Goal: Task Accomplishment & Management: Complete application form

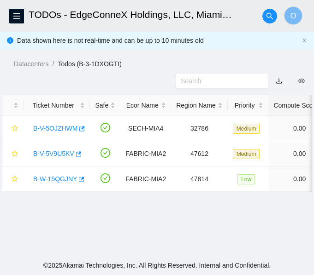
scroll to position [309, 6]
click at [58, 129] on link "B-V-5OJZHWM" at bounding box center [55, 128] width 44 height 7
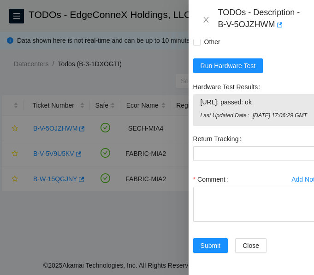
scroll to position [1372, 6]
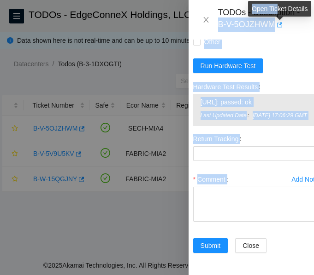
drag, startPoint x: 220, startPoint y: 23, endPoint x: 277, endPoint y: 23, distance: 57.6
click at [277, 23] on div "TODOs - Description - B-V-5OJZHWM" at bounding box center [260, 19] width 85 height 25
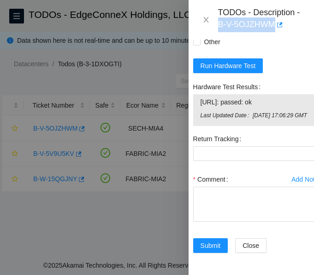
click at [218, 29] on div "TODOs - Description - B-V-5OJZHWM" at bounding box center [260, 19] width 85 height 25
drag, startPoint x: 218, startPoint y: 26, endPoint x: 273, endPoint y: 27, distance: 54.8
click at [273, 27] on div "TODOs - Description - B-V-5OJZHWM" at bounding box center [260, 19] width 85 height 25
copy div "B-V-5OJZHWM"
drag, startPoint x: 196, startPoint y: 78, endPoint x: 269, endPoint y: 78, distance: 72.8
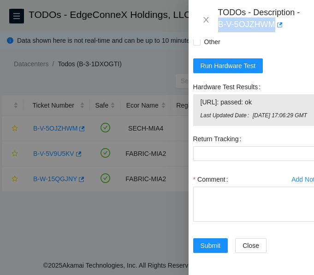
click at [269, 94] on div "[URL]: passed: ok Last Updated Date [DATE] 17:06:29 GMT" at bounding box center [255, 110] width 125 height 32
copy tbody "23.57.103.80: passed: ok"
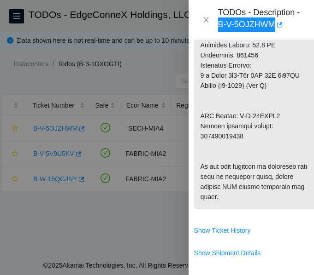
scroll to position [903, 6]
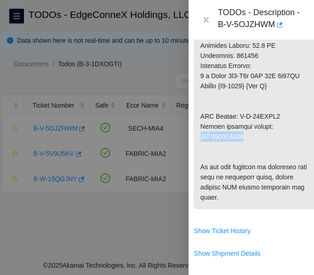
copy p "414739615705"
drag, startPoint x: 237, startPoint y: 136, endPoint x: 283, endPoint y: 141, distance: 45.9
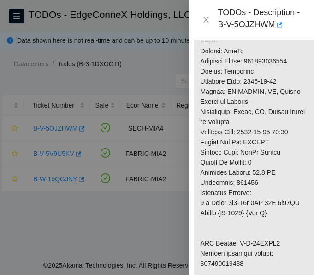
scroll to position [764, 6]
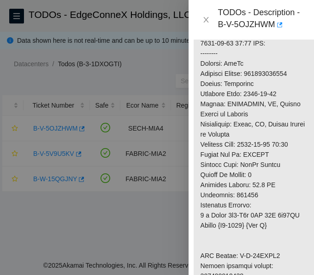
copy p "414739615690"
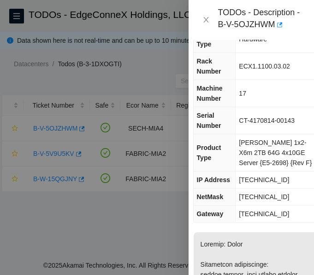
scroll to position [25, 6]
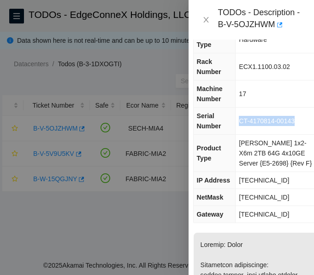
drag, startPoint x: 241, startPoint y: 121, endPoint x: 294, endPoint y: 124, distance: 53.5
click at [294, 124] on span "CT-4170814-00143" at bounding box center [267, 120] width 56 height 7
copy span "CT-4170814-00143"
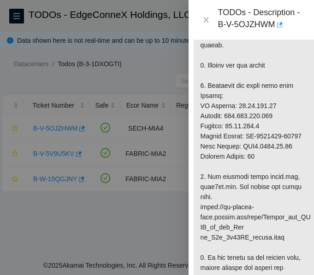
scroll to position [428, 6]
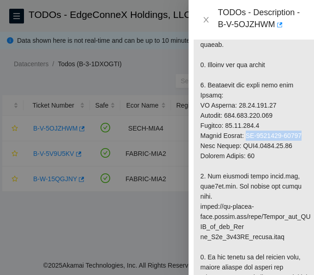
drag, startPoint x: 245, startPoint y: 146, endPoint x: 298, endPoint y: 149, distance: 53.0
click at [298, 149] on p at bounding box center [255, 257] width 124 height 855
copy p "CT-4171031-00097"
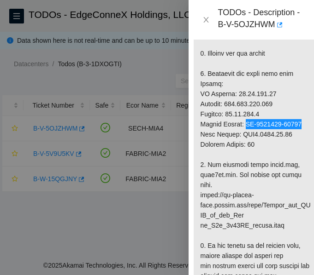
scroll to position [439, 6]
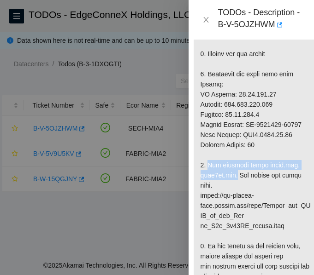
drag, startPoint x: 206, startPoint y: 175, endPoint x: 237, endPoint y: 189, distance: 34.2
click at [237, 189] on p at bounding box center [255, 246] width 124 height 855
copy p "Run firmware using flash.bat, dmix6mr.bat."
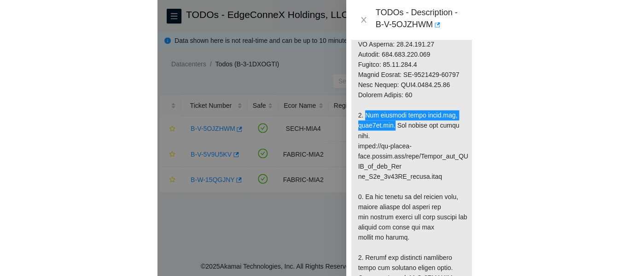
scroll to position [495, 6]
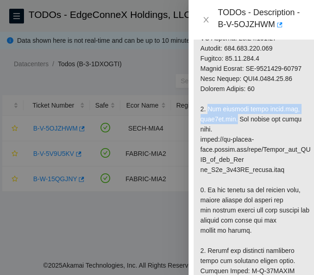
click at [258, 157] on p at bounding box center [255, 190] width 124 height 855
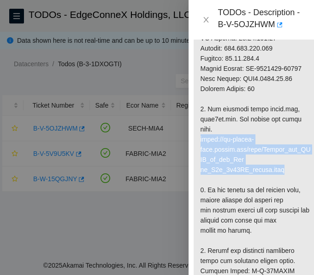
drag, startPoint x: 201, startPoint y: 150, endPoint x: 280, endPoint y: 179, distance: 84.1
click at [280, 179] on p at bounding box center [255, 190] width 124 height 855
copy p "https://ft-portal-docs.akamai.com/wiki/Update_the_BIOS_on_the_Cia ra_X6m_4x10GE…"
click at [280, 179] on p at bounding box center [255, 190] width 124 height 855
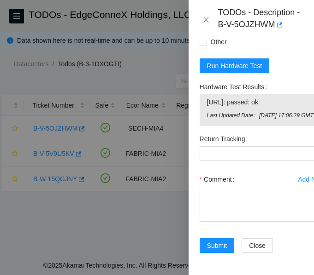
scroll to position [1372, 0]
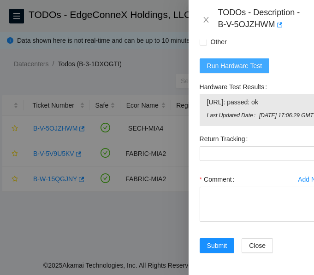
click at [239, 61] on span "Run Hardware Test" at bounding box center [234, 66] width 55 height 10
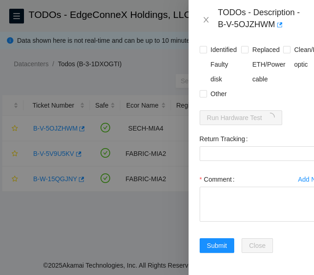
scroll to position [1311, 0]
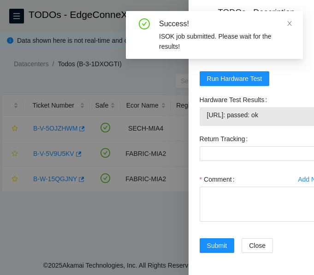
drag, startPoint x: 282, startPoint y: 142, endPoint x: 206, endPoint y: 143, distance: 75.5
click at [207, 120] on span "23.57.103.80: passed: ok" at bounding box center [262, 115] width 111 height 10
copy span "23.57.103.80: passed: ok"
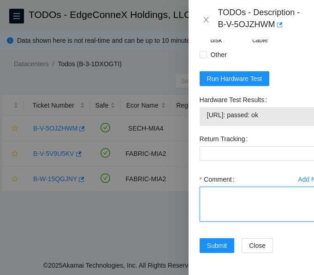
click at [210, 222] on textarea "Comment" at bounding box center [261, 204] width 125 height 35
paste textarea "Verified ticket is safe to work on: YES NOCC Authorized: YES Located server con…"
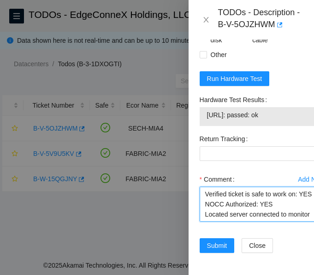
scroll to position [271, 0]
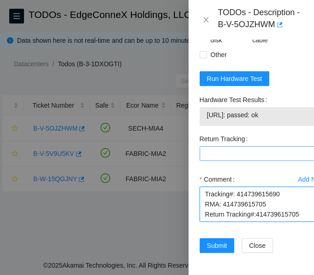
type textarea "Verified ticket is safe to work on: YES NOCC Authorized: YES Located server con…"
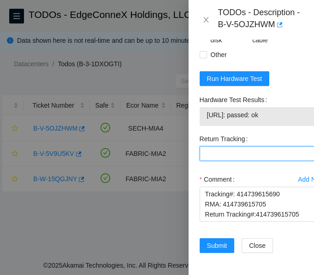
click at [242, 161] on Tracking "Return Tracking" at bounding box center [261, 153] width 125 height 15
click at [240, 161] on Tracking "Return Tracking" at bounding box center [261, 153] width 125 height 15
paste Tracking "414739615705"
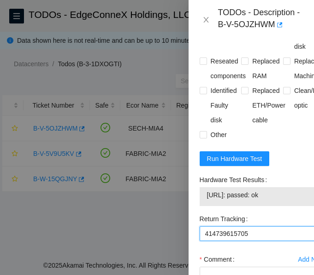
scroll to position [1178, 0]
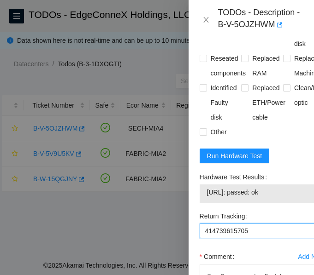
type Tracking "414739615705"
click at [248, 36] on span "Rescued" at bounding box center [264, 29] width 33 height 15
click at [247, 32] on input "Rescued" at bounding box center [244, 28] width 6 height 6
checkbox input "true"
click at [290, 81] on span "Replaced Machine" at bounding box center [307, 65] width 35 height 29
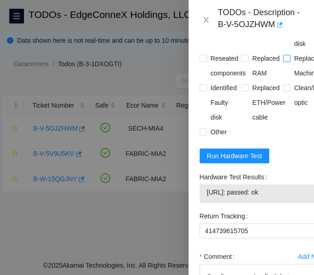
click at [286, 61] on input "Replaced Machine" at bounding box center [286, 58] width 6 height 6
checkbox input "true"
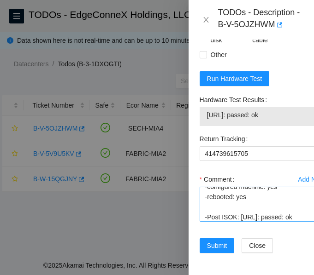
scroll to position [181, 0]
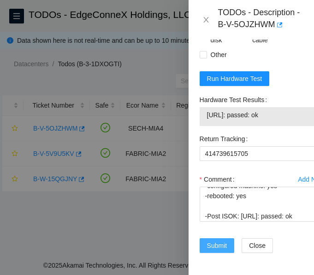
click at [218, 241] on span "Submit" at bounding box center [217, 246] width 20 height 10
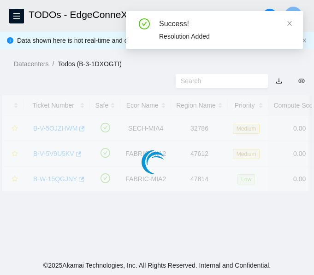
scroll to position [309, 0]
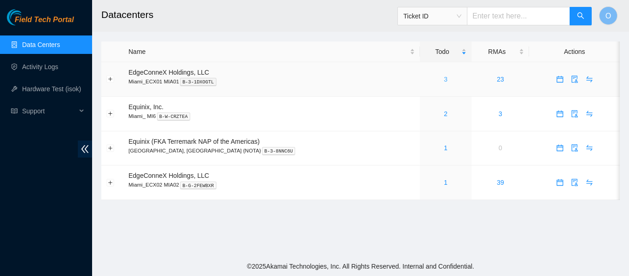
click at [444, 79] on link "3" at bounding box center [446, 79] width 4 height 7
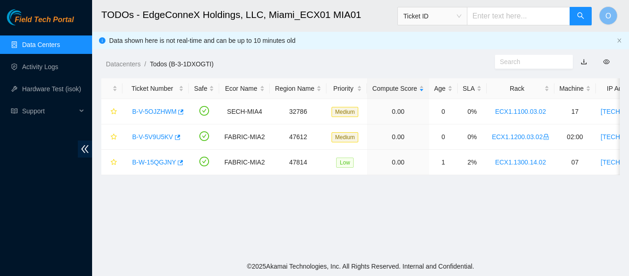
click at [49, 47] on link "Data Centers" at bounding box center [41, 44] width 38 height 7
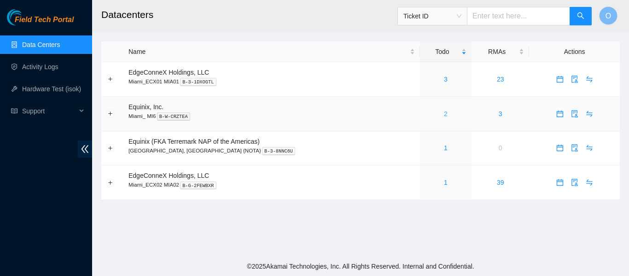
click at [444, 116] on link "2" at bounding box center [446, 113] width 4 height 7
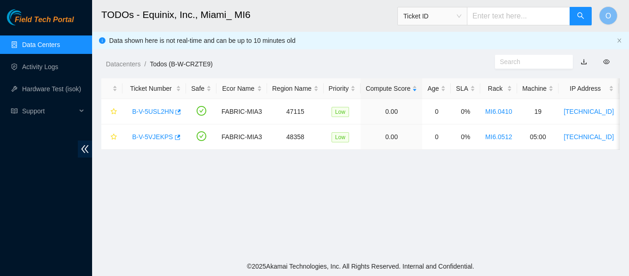
click at [39, 42] on link "Data Centers" at bounding box center [41, 44] width 38 height 7
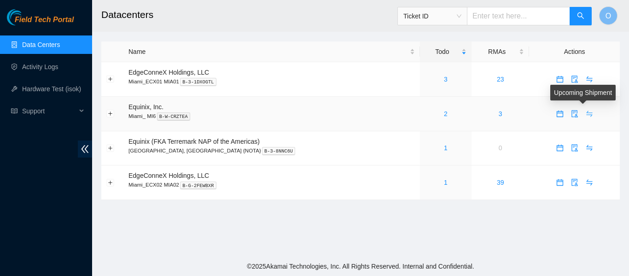
click at [586, 114] on icon "swap" at bounding box center [589, 113] width 7 height 7
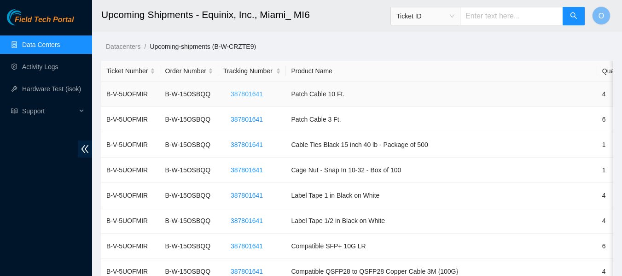
drag, startPoint x: 266, startPoint y: 96, endPoint x: 249, endPoint y: 97, distance: 17.0
click at [249, 97] on button "387801641" at bounding box center [246, 94] width 47 height 15
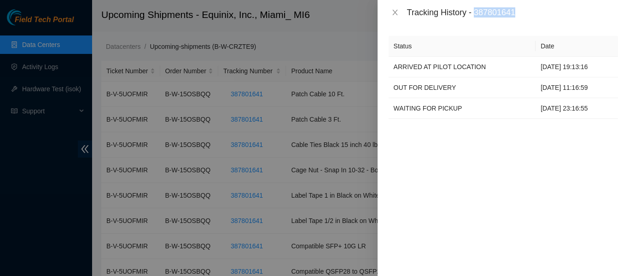
drag, startPoint x: 478, startPoint y: 12, endPoint x: 528, endPoint y: 8, distance: 50.3
click at [528, 8] on div "Tracking History - 387801641" at bounding box center [512, 12] width 211 height 10
copy div "387801641"
